Goal: Navigation & Orientation: Go to known website

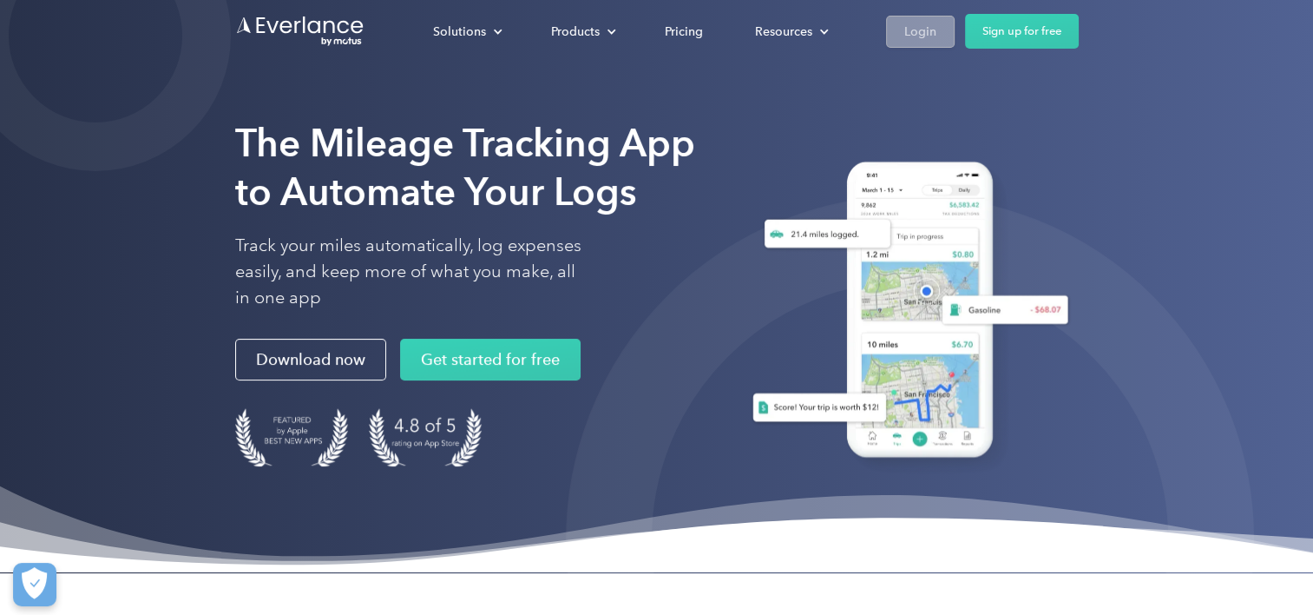
click at [914, 28] on div "Login" at bounding box center [921, 32] width 32 height 22
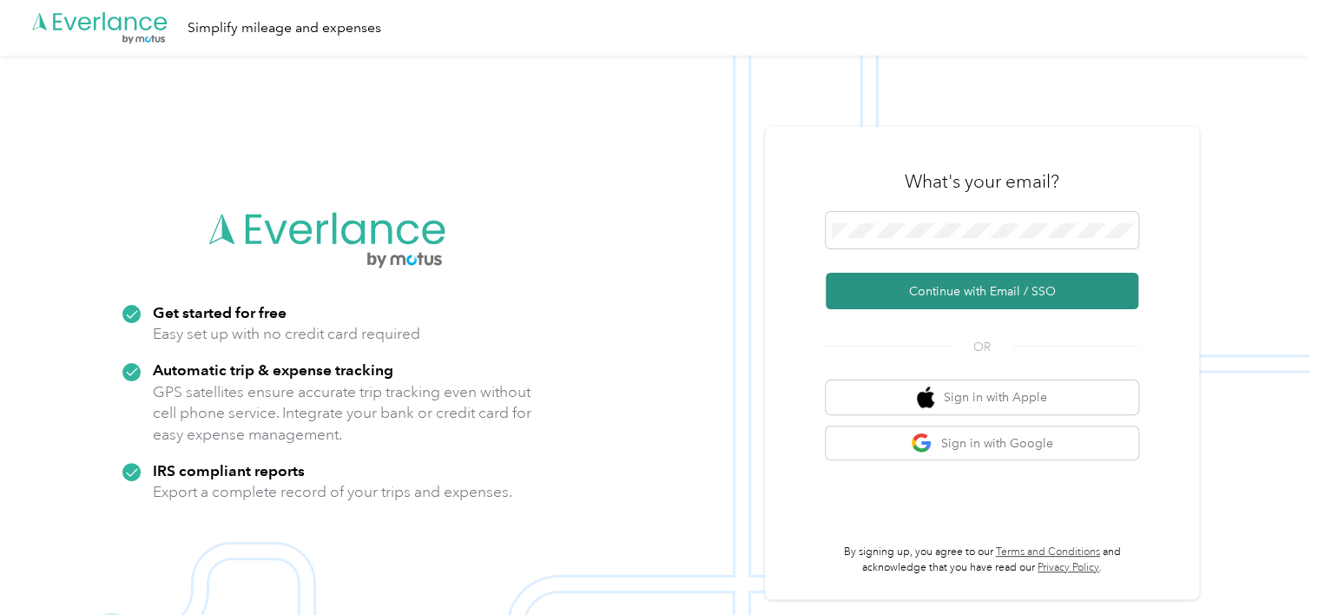
click at [920, 288] on button "Continue with Email / SSO" at bounding box center [982, 291] width 313 height 36
